Goal: Task Accomplishment & Management: Manage account settings

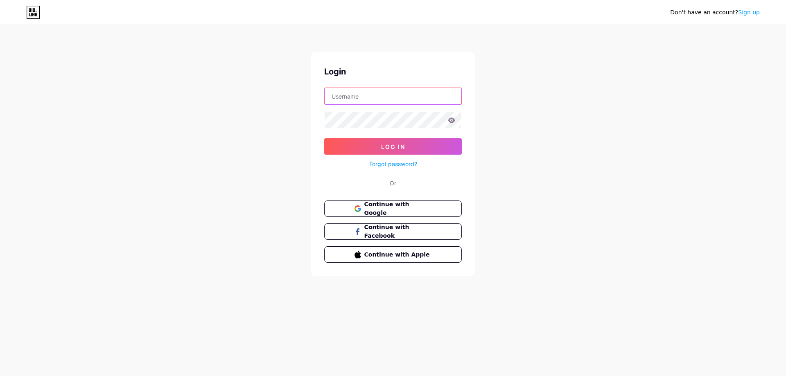
click at [367, 96] on input "text" at bounding box center [393, 96] width 137 height 16
type input "[EMAIL_ADDRESS][DOMAIN_NAME]"
click at [324, 138] on button "Log In" at bounding box center [393, 146] width 138 height 16
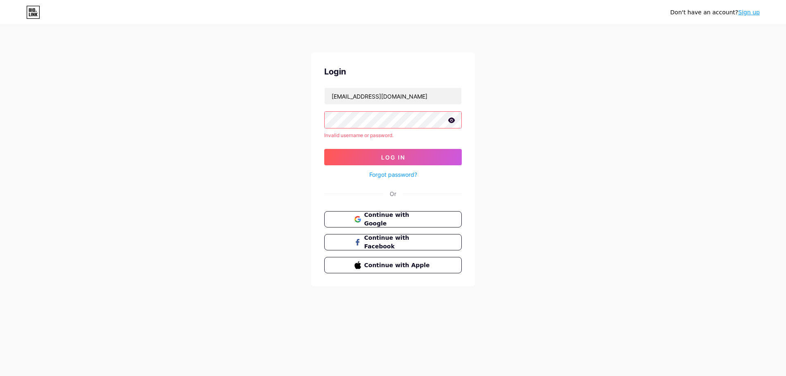
click at [450, 122] on icon at bounding box center [452, 120] width 7 height 5
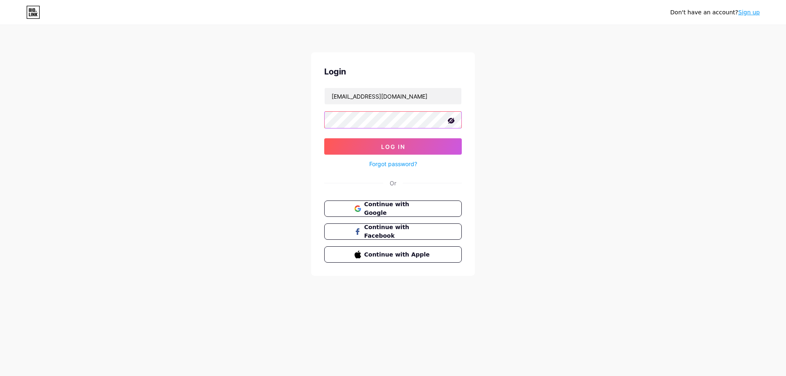
click at [324, 138] on button "Log In" at bounding box center [393, 146] width 138 height 16
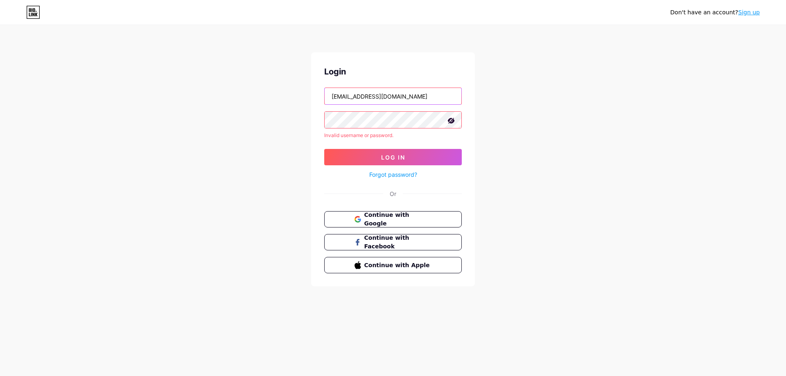
drag, startPoint x: 326, startPoint y: 92, endPoint x: 498, endPoint y: 98, distance: 172.9
click at [498, 98] on div "Don't have an account? Sign up Login [EMAIL_ADDRESS][DOMAIN_NAME] Invalid usern…" at bounding box center [393, 156] width 786 height 313
click at [498, 99] on div "Don't have an account? Sign up Login [EMAIL_ADDRESS][DOMAIN_NAME] Invalid usern…" at bounding box center [393, 156] width 786 height 313
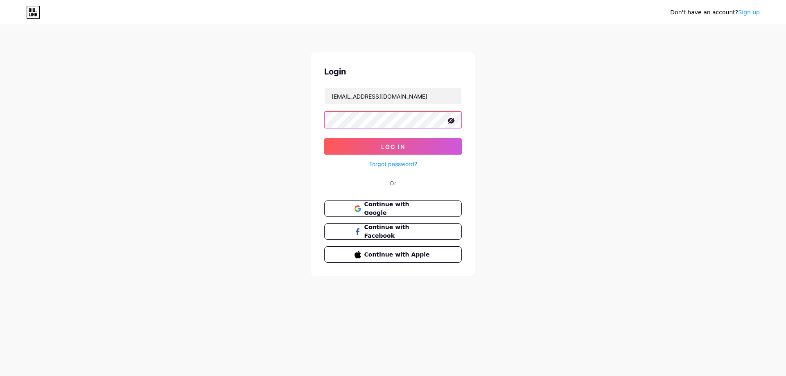
click at [324, 138] on button "Log In" at bounding box center [393, 146] width 138 height 16
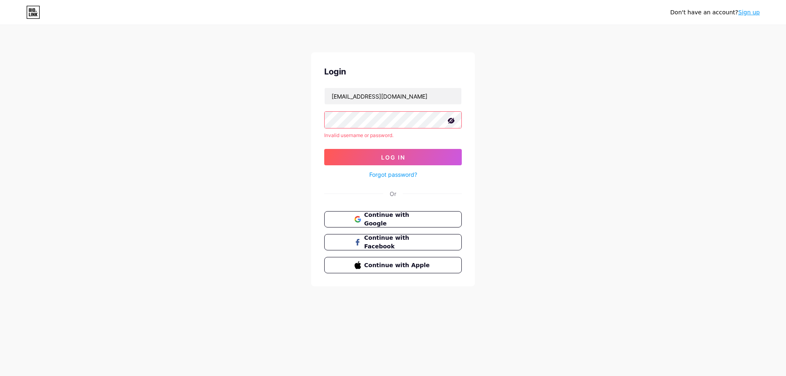
click at [401, 175] on link "Forgot password?" at bounding box center [393, 174] width 48 height 9
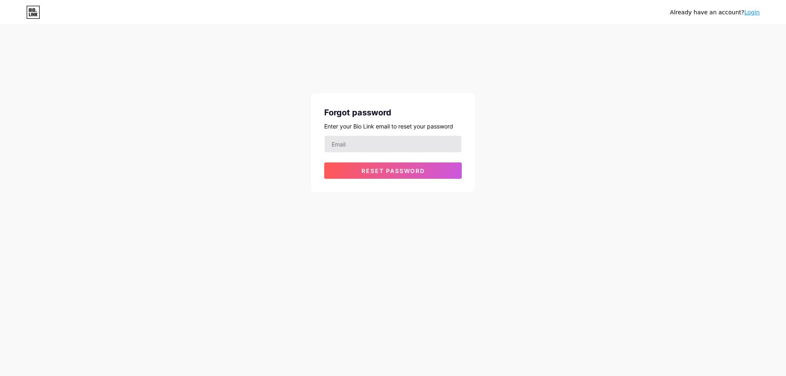
drag, startPoint x: 382, startPoint y: 152, endPoint x: 383, endPoint y: 143, distance: 9.0
click at [382, 152] on div at bounding box center [393, 144] width 138 height 17
click at [383, 141] on input "email" at bounding box center [393, 144] width 137 height 16
type input "[EMAIL_ADDRESS][DOMAIN_NAME]"
click at [409, 167] on button "Reset password" at bounding box center [393, 171] width 138 height 16
